Goal: Transaction & Acquisition: Purchase product/service

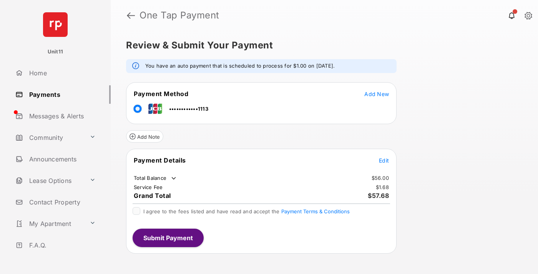
click at [384, 160] on span "Edit" at bounding box center [384, 160] width 10 height 7
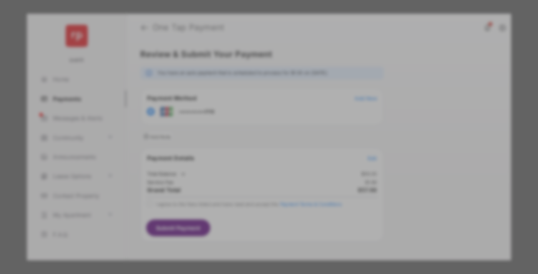
click at [255, 150] on div "Other Amount" at bounding box center [254, 154] width 124 height 13
type input "****"
click at [243, 203] on button "Save" at bounding box center [242, 203] width 38 height 18
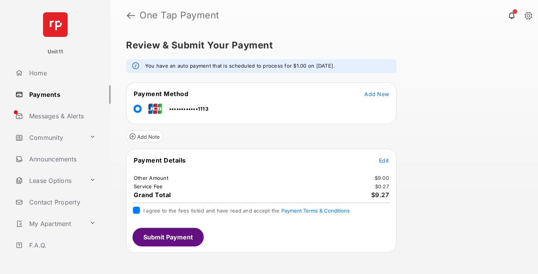
click at [167, 237] on button "Submit Payment" at bounding box center [167, 237] width 71 height 18
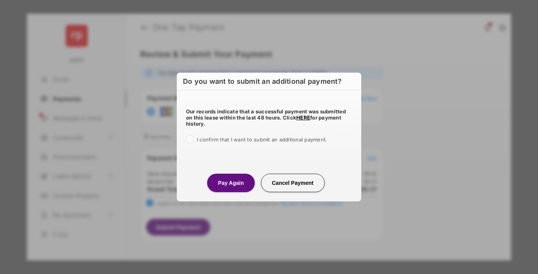
click at [230, 182] on button "Pay Again" at bounding box center [230, 183] width 47 height 18
